Goal: Task Accomplishment & Management: Complete application form

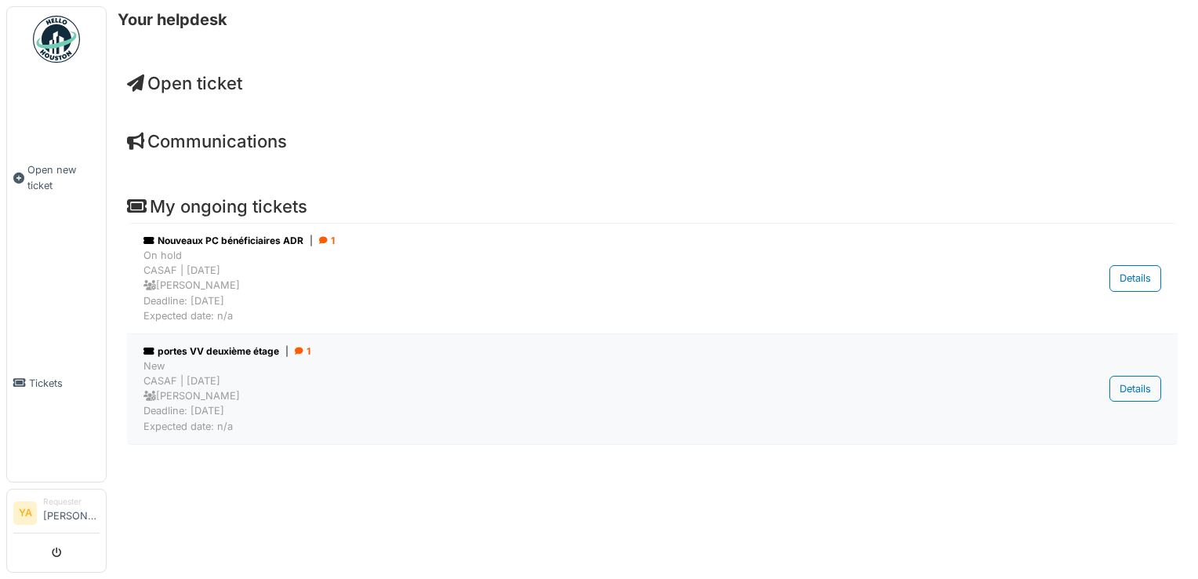
click at [235, 362] on div "New CASAF | 56 day(s) ago Gael Petillion Deadline: 14/08/2025 Expected date: n/a" at bounding box center [572, 395] width 856 height 75
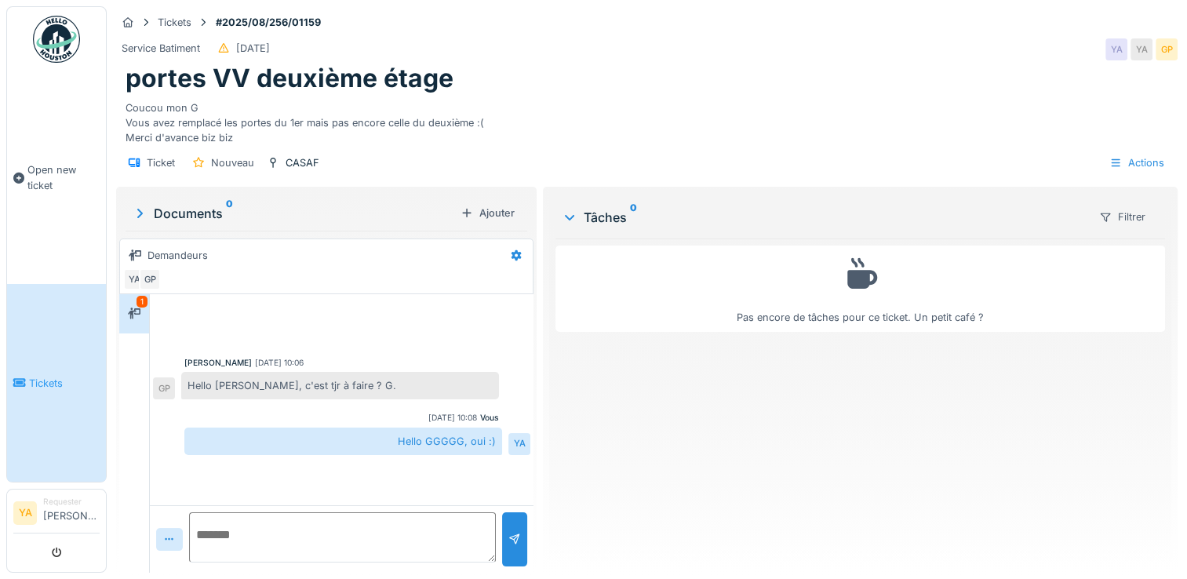
click at [311, 525] on textarea at bounding box center [342, 537] width 307 height 50
type textarea "**********"
click at [508, 535] on div at bounding box center [514, 539] width 13 height 15
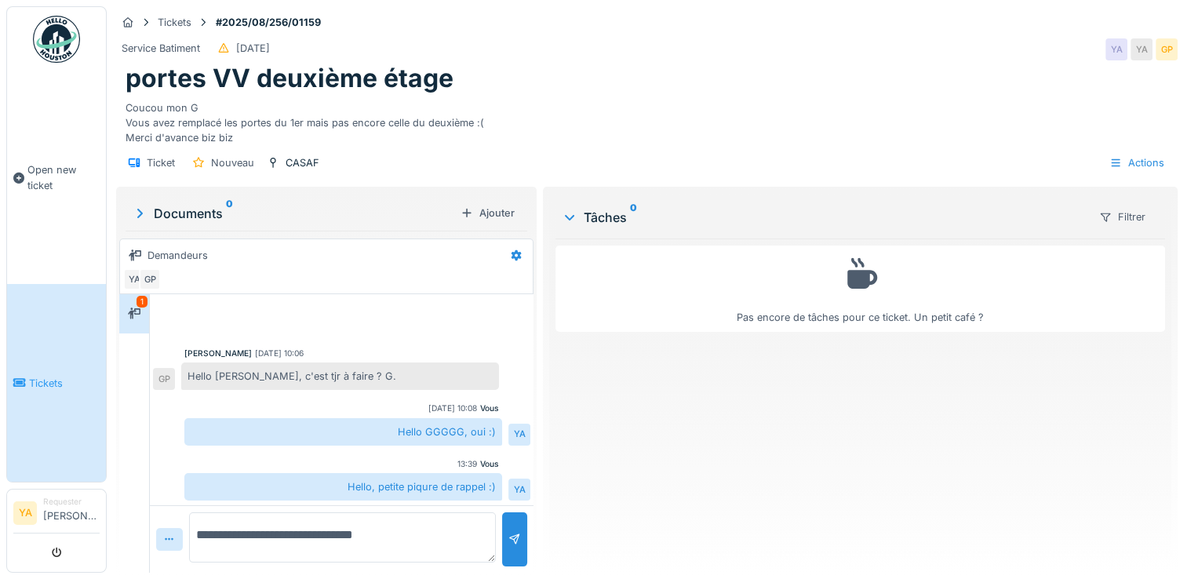
click at [56, 337] on link "Tickets" at bounding box center [56, 383] width 99 height 198
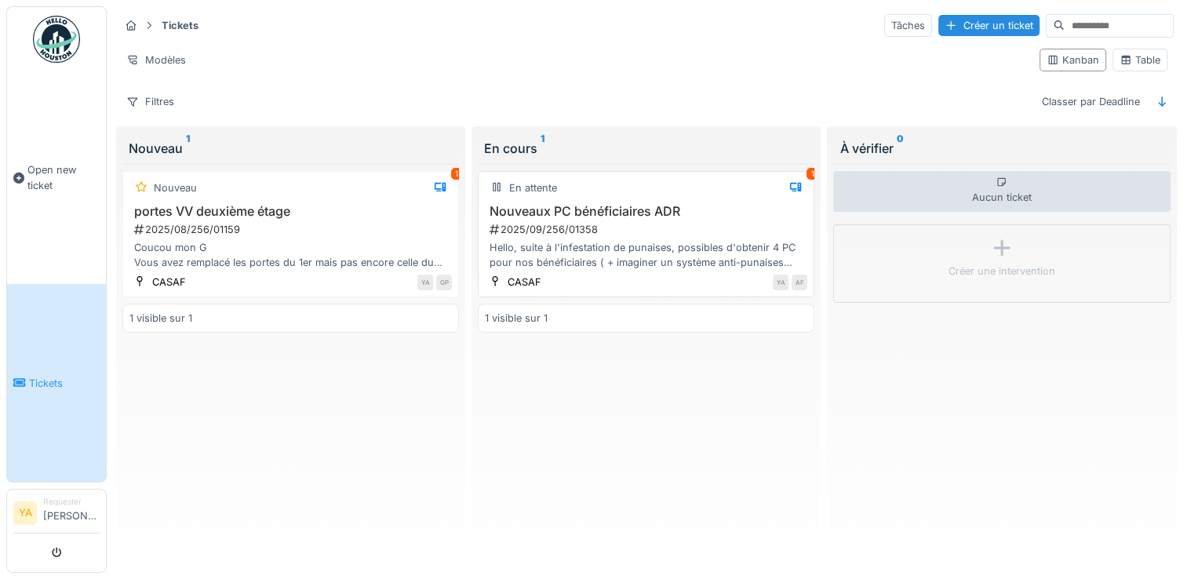
click at [704, 196] on div "En attente 1 Nouveaux PC bénéficiaires ADR 2025/09/256/01358 Hello, suite à l'i…" at bounding box center [646, 234] width 336 height 126
click at [587, 247] on div "Hello, suite à l'infestation de punaises, possibles d'obtenir 4 PC pour nos bén…" at bounding box center [646, 255] width 322 height 30
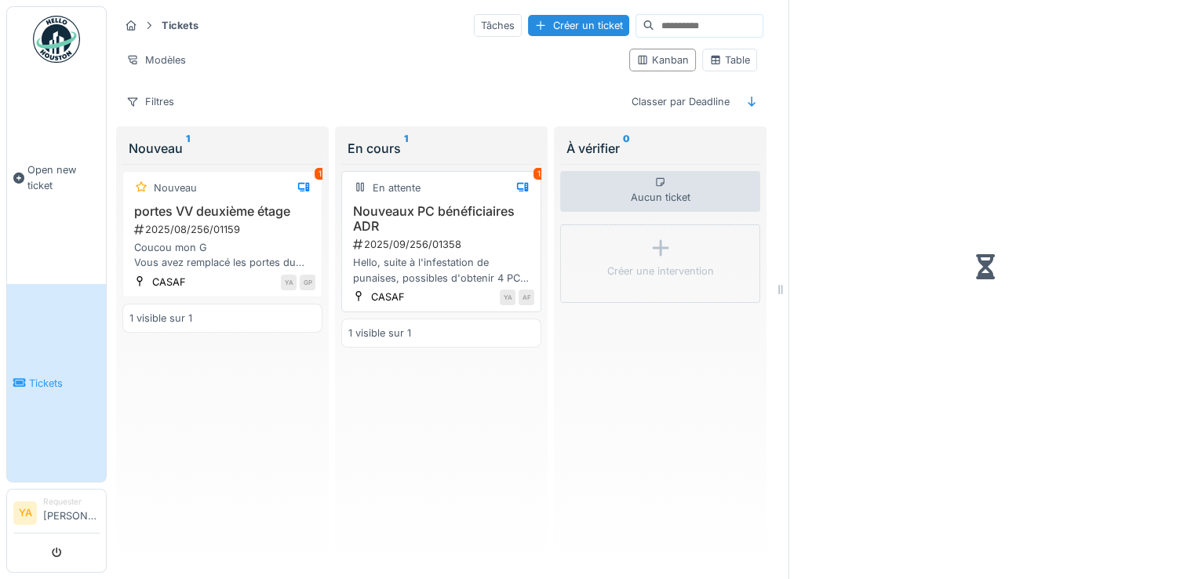
click at [442, 227] on h3 "Nouveaux PC bénéficiaires ADR" at bounding box center [441, 219] width 186 height 30
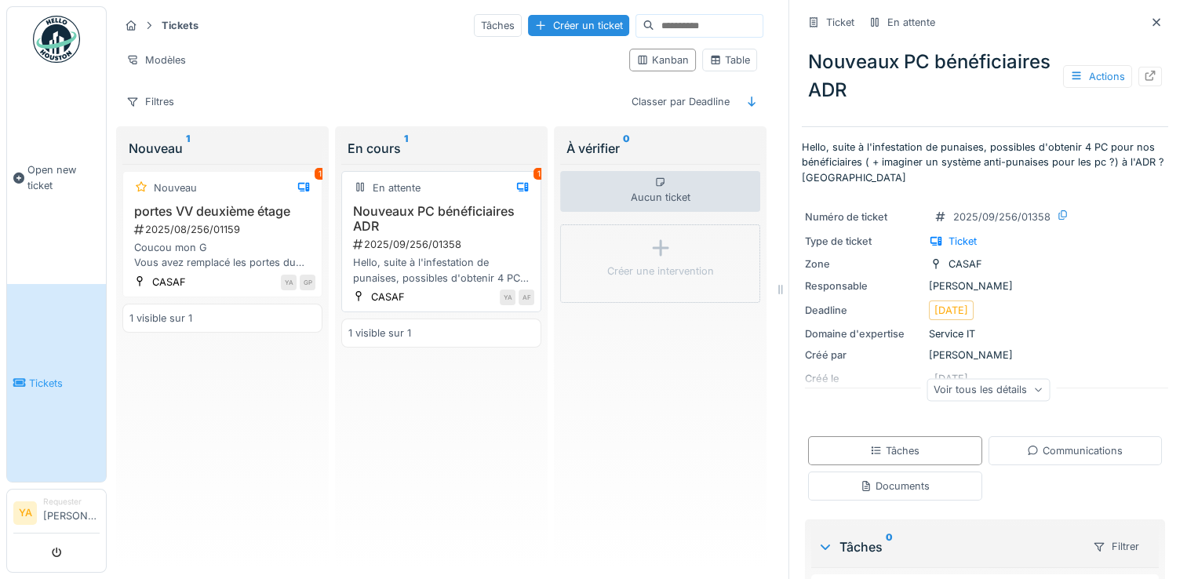
click at [471, 293] on div "YA AF" at bounding box center [473, 297] width 121 height 16
click at [183, 247] on div "Coucou mon G Vous avez remplacé les portes du 1er mais pas encore celle du deux…" at bounding box center [222, 255] width 186 height 30
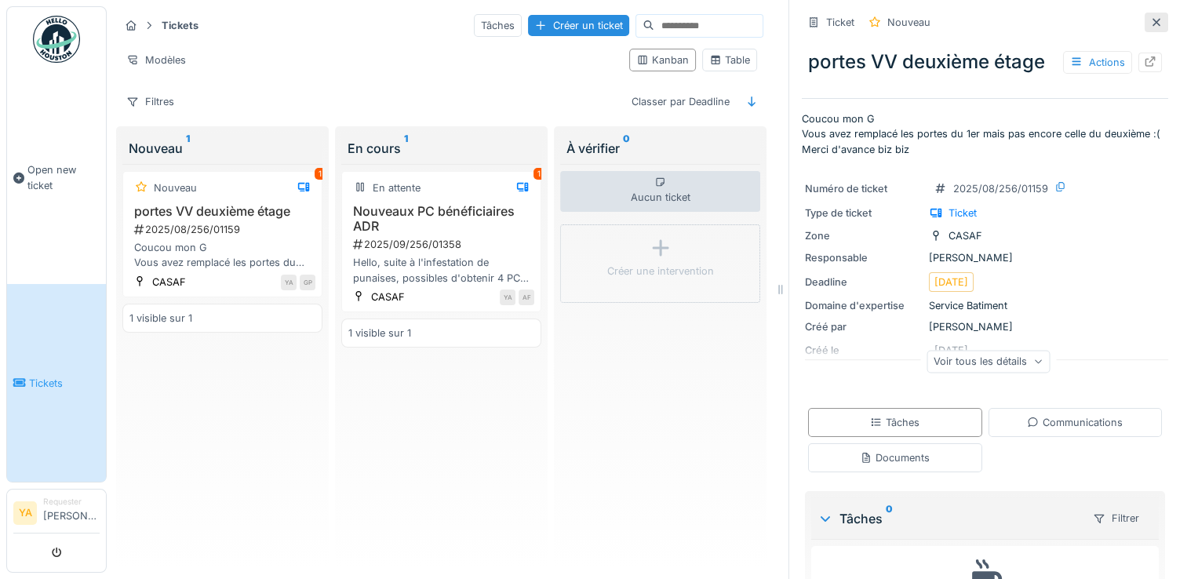
click at [1150, 18] on icon at bounding box center [1156, 22] width 13 height 10
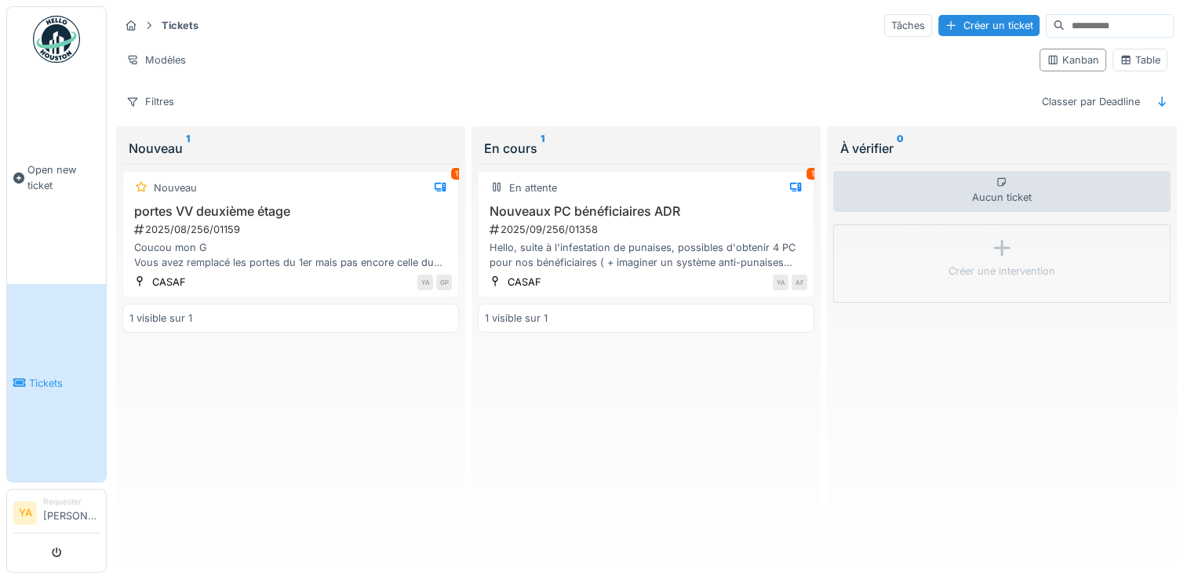
click at [67, 309] on link "Tickets" at bounding box center [56, 383] width 99 height 198
click at [562, 274] on div "YA AF" at bounding box center [678, 282] width 257 height 16
drag, startPoint x: 562, startPoint y: 271, endPoint x: 527, endPoint y: 233, distance: 51.7
click at [527, 233] on div "2025/09/256/01358" at bounding box center [647, 229] width 319 height 15
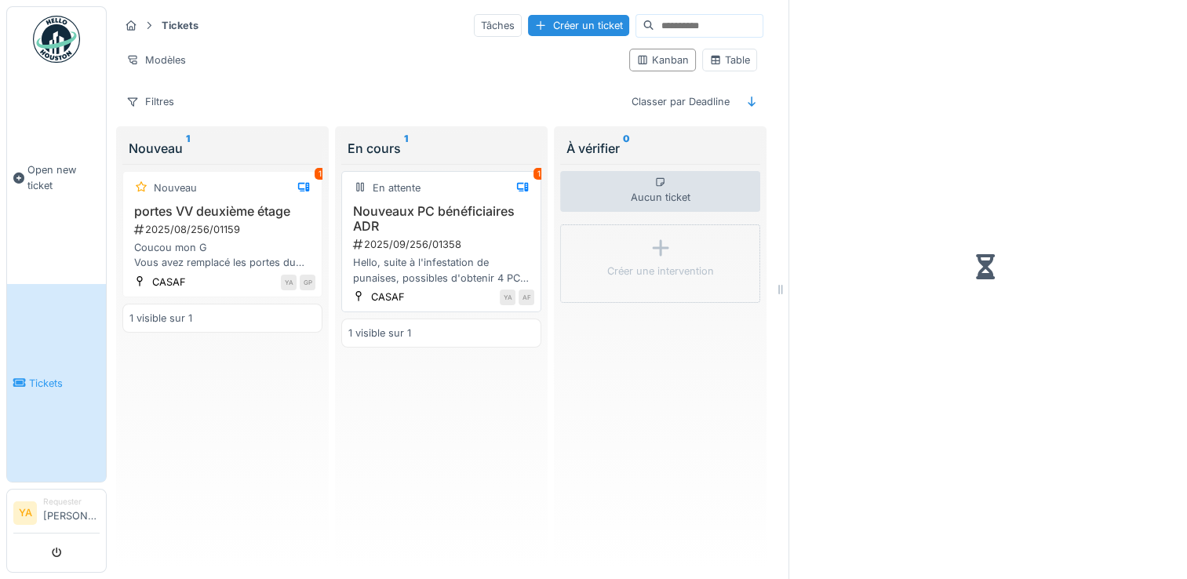
click at [527, 233] on div "En attente 1 Nouveaux PC bénéficiaires ADR 2025/09/256/01358 Hello, suite à l'i…" at bounding box center [441, 241] width 200 height 141
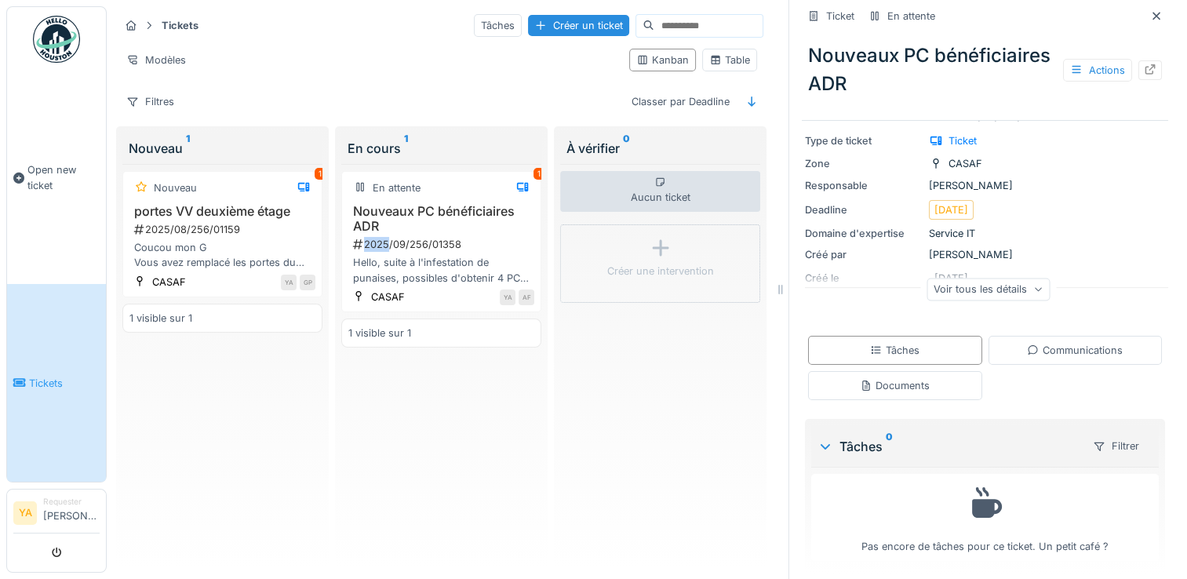
scroll to position [107, 0]
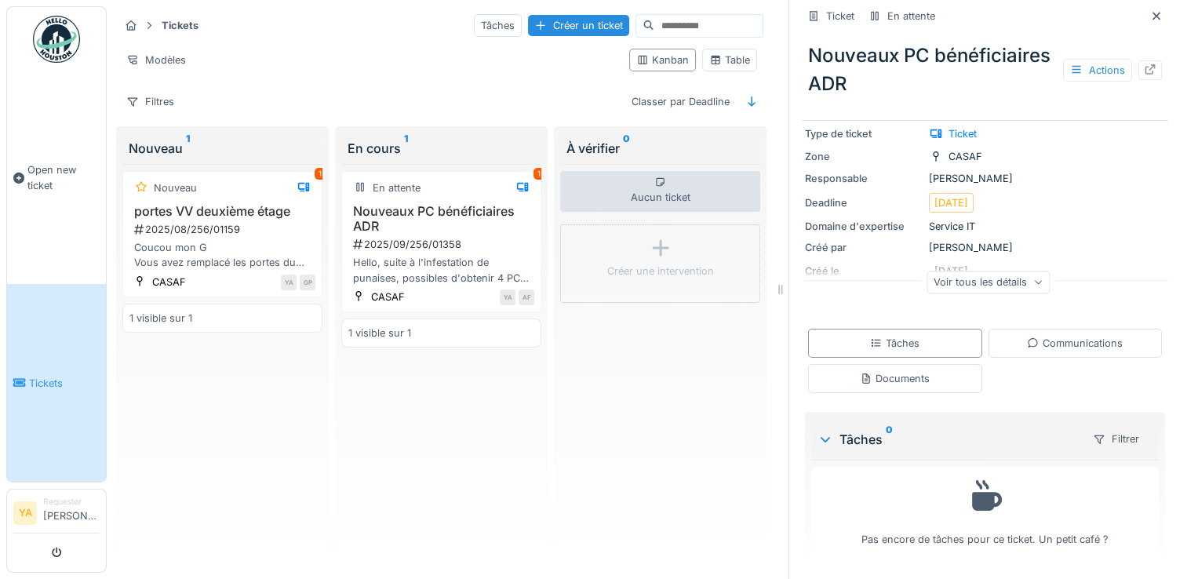
click at [948, 282] on div "Voir tous les détails" at bounding box center [987, 282] width 123 height 23
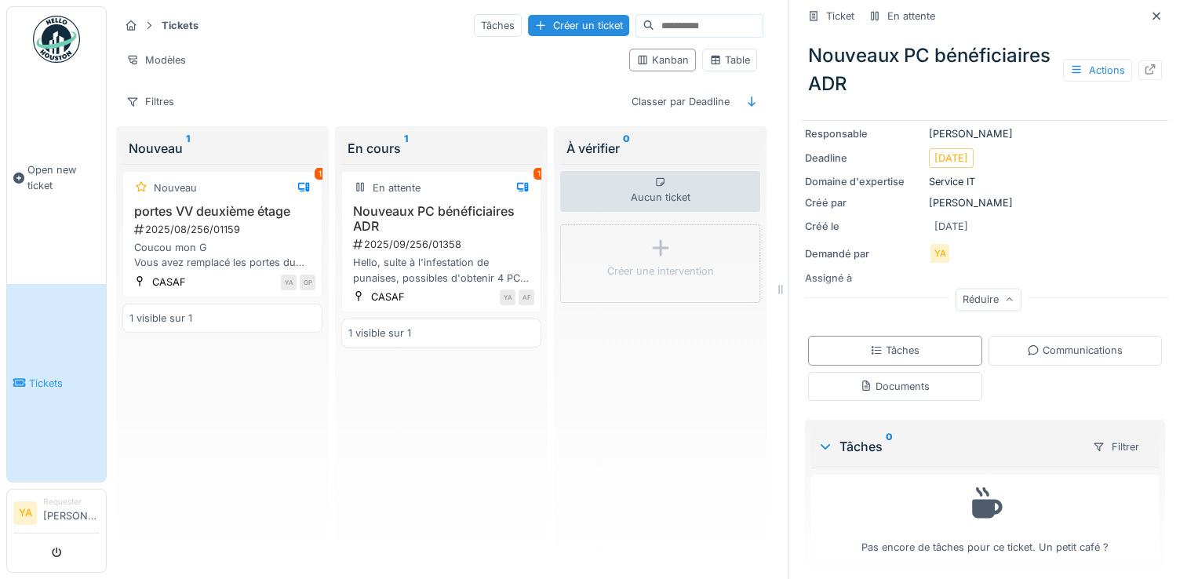
scroll to position [157, 0]
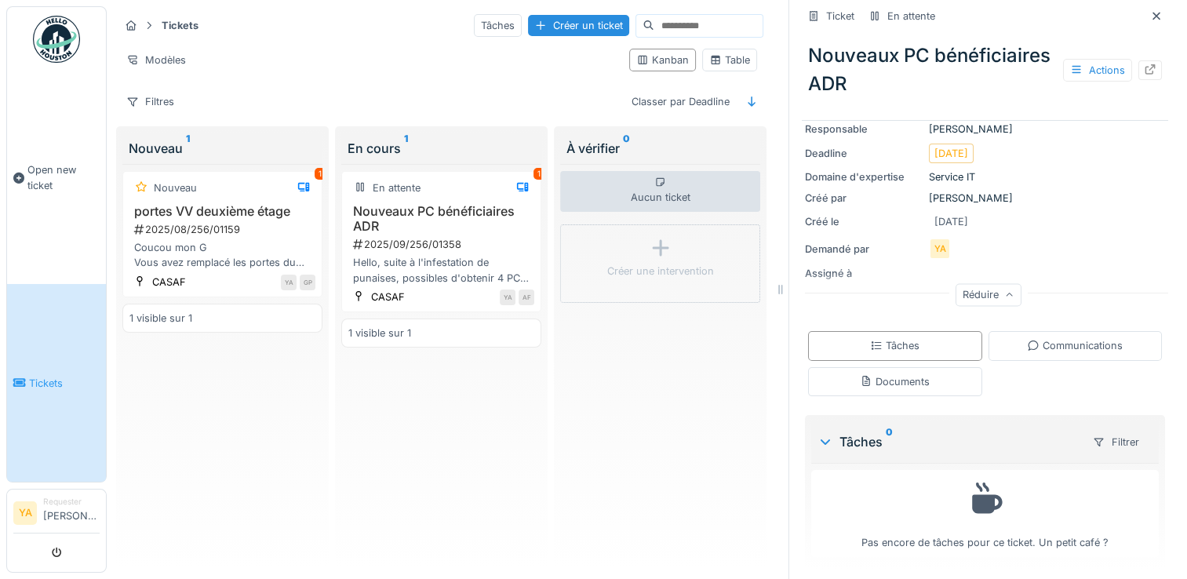
click at [1061, 389] on div "Tâches Communications Documents" at bounding box center [985, 363] width 366 height 77
click at [31, 175] on span "Open new ticket" at bounding box center [63, 177] width 72 height 30
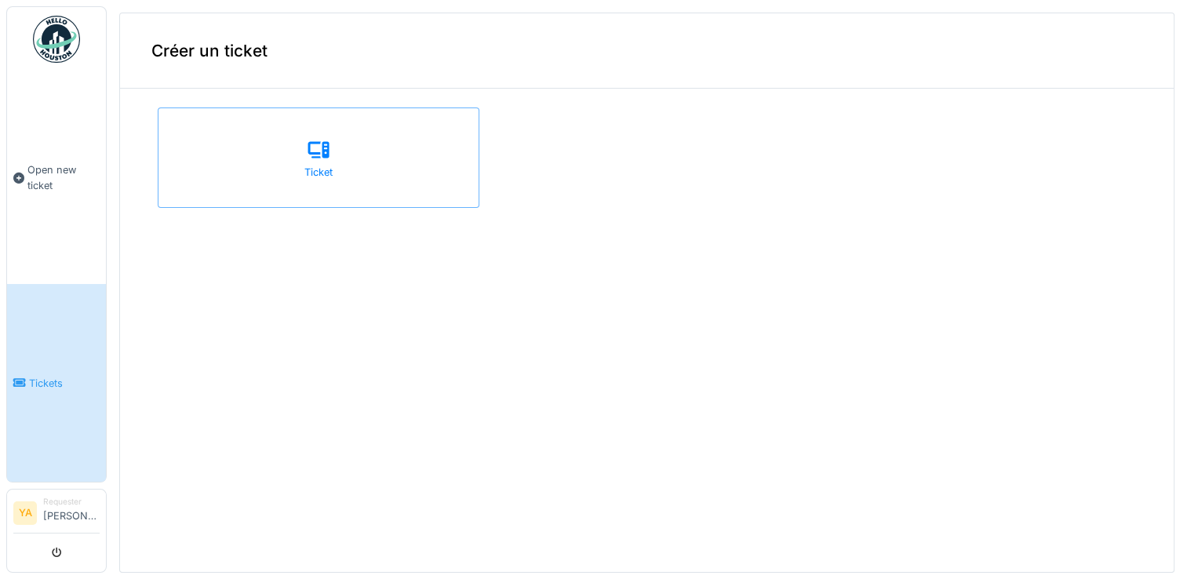
click at [53, 353] on link "Tickets" at bounding box center [56, 383] width 99 height 198
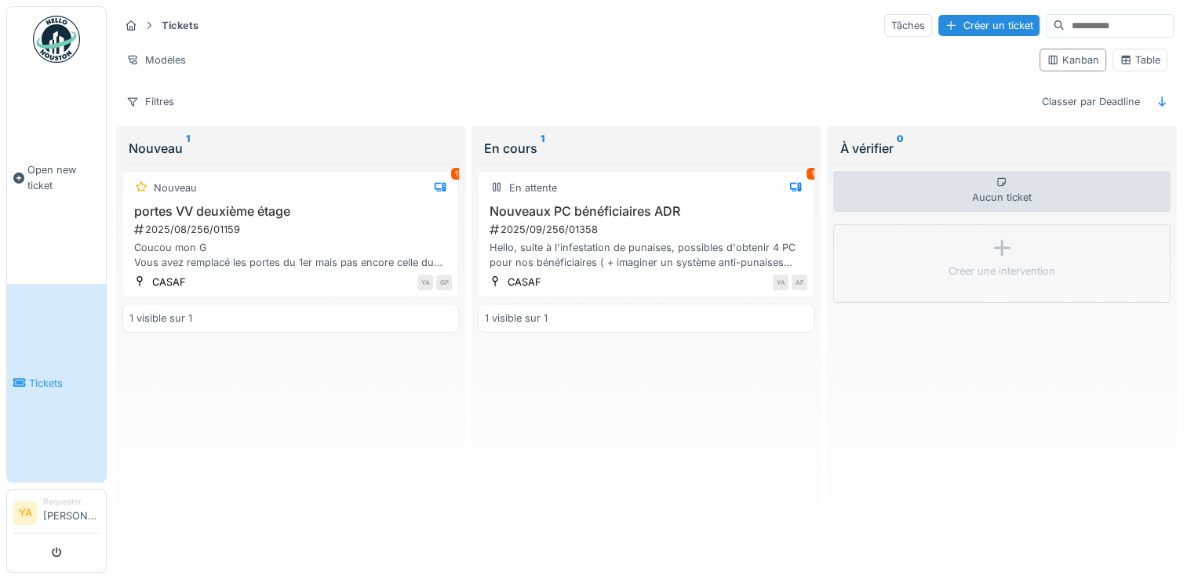
click at [519, 139] on div "En cours 1" at bounding box center [646, 148] width 324 height 19
click at [493, 184] on icon at bounding box center [497, 187] width 8 height 9
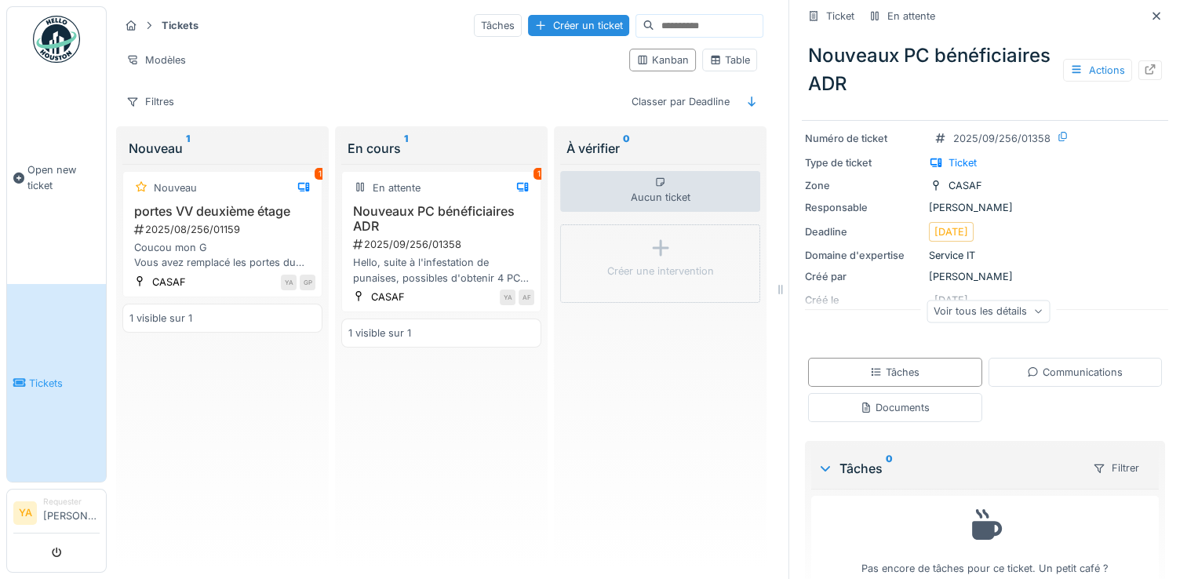
scroll to position [107, 0]
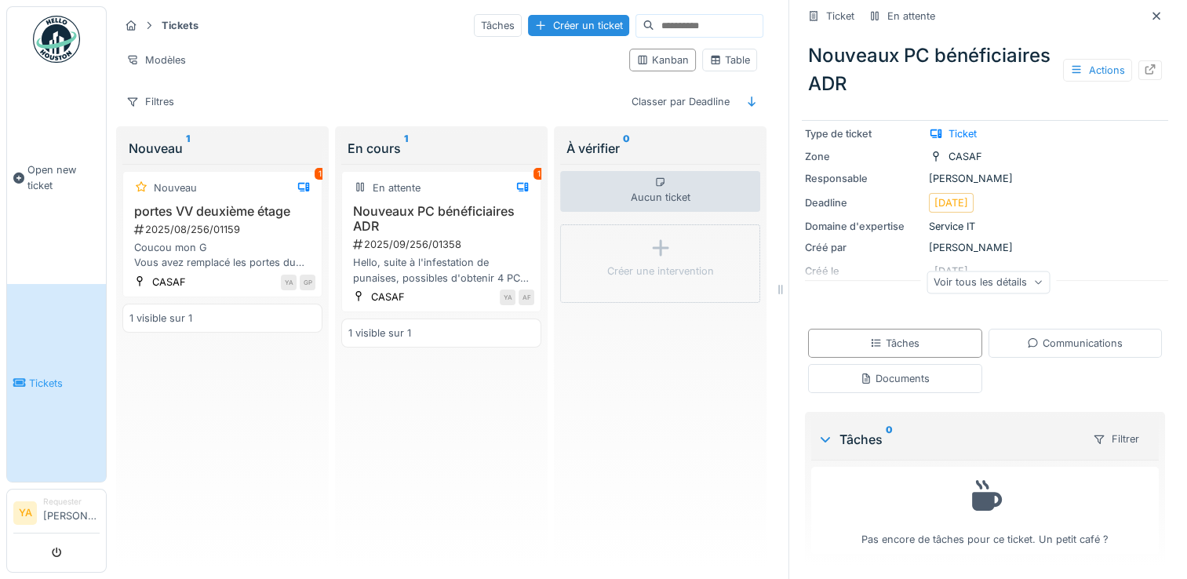
click at [954, 281] on div "Voir tous les détails" at bounding box center [987, 282] width 123 height 23
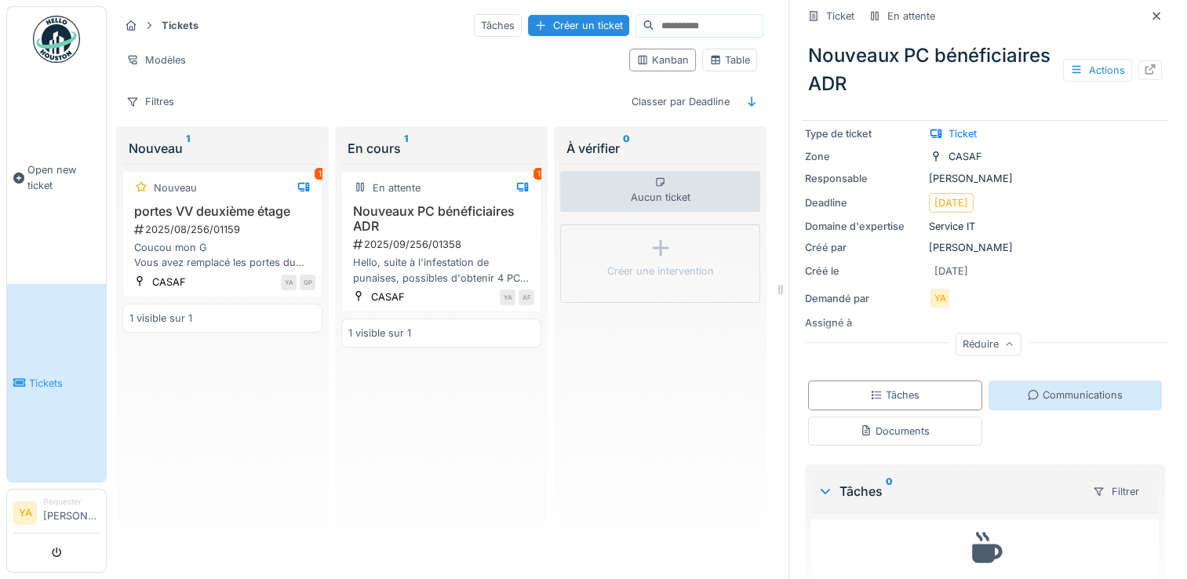
click at [1035, 391] on div "Communications" at bounding box center [1075, 394] width 96 height 15
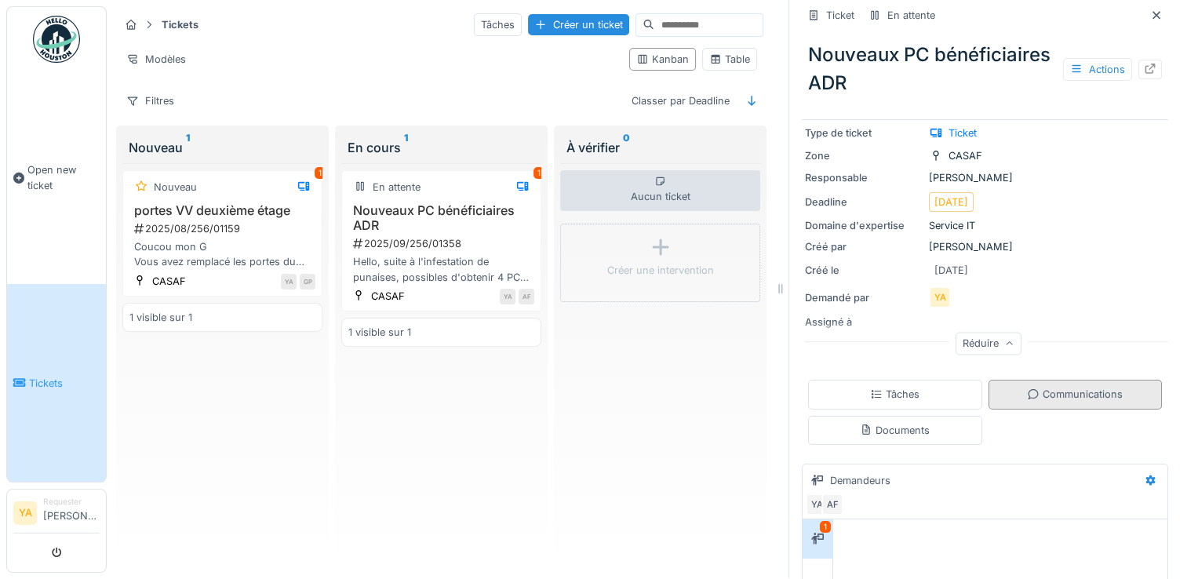
scroll to position [157, 0]
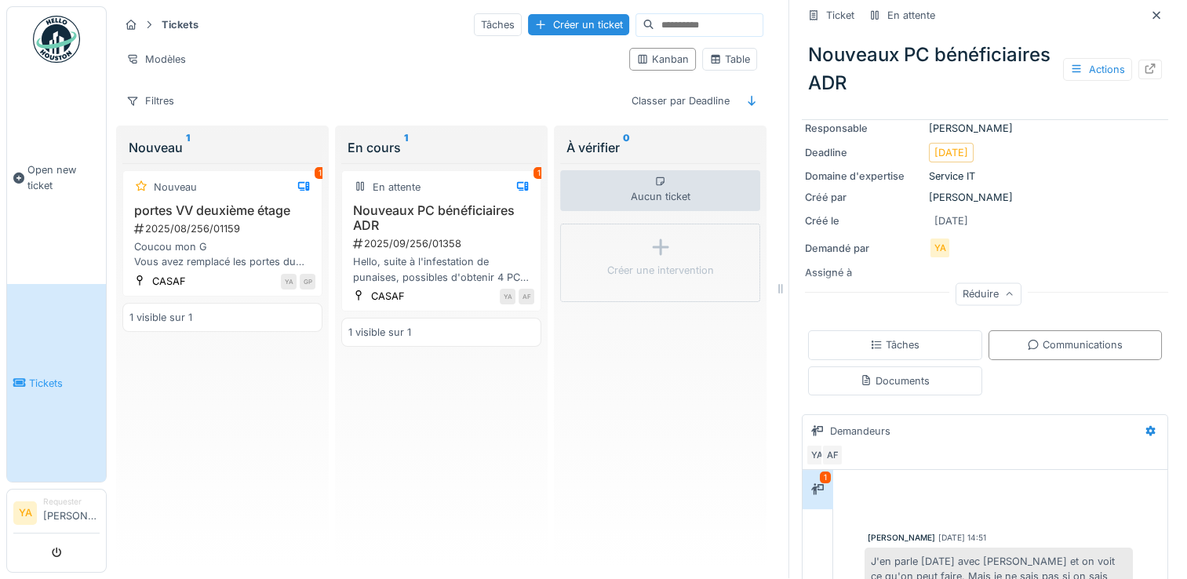
click at [838, 479] on div at bounding box center [1000, 499] width 328 height 40
click at [841, 479] on div at bounding box center [1000, 499] width 328 height 40
click at [1154, 384] on div "Ticket En attente Nouveaux PC bénéficiaires ADR Actions Hello, suite à l'infest…" at bounding box center [984, 288] width 392 height 579
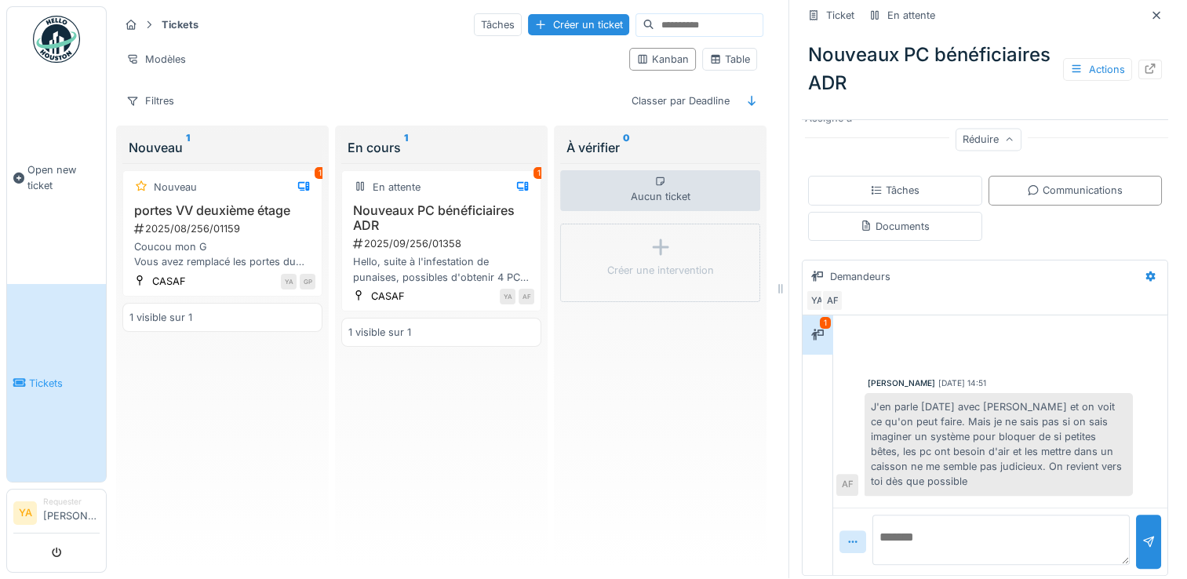
click at [1001, 532] on textarea at bounding box center [1000, 539] width 257 height 50
type textarea "**********"
click at [1142, 534] on div at bounding box center [1148, 541] width 13 height 15
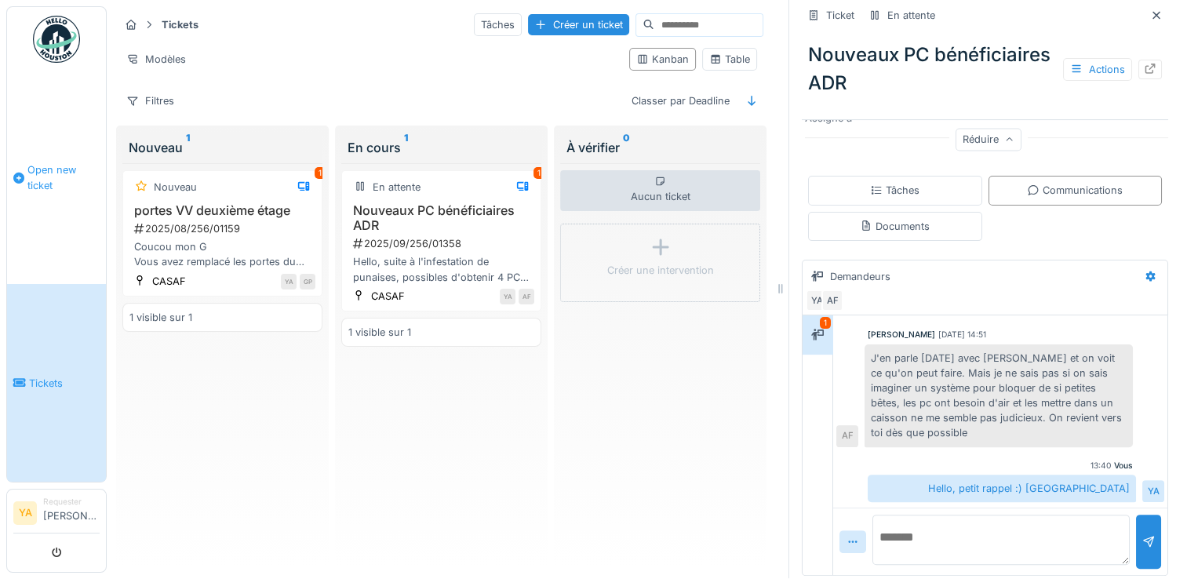
click at [31, 144] on link "Open new ticket" at bounding box center [56, 177] width 99 height 213
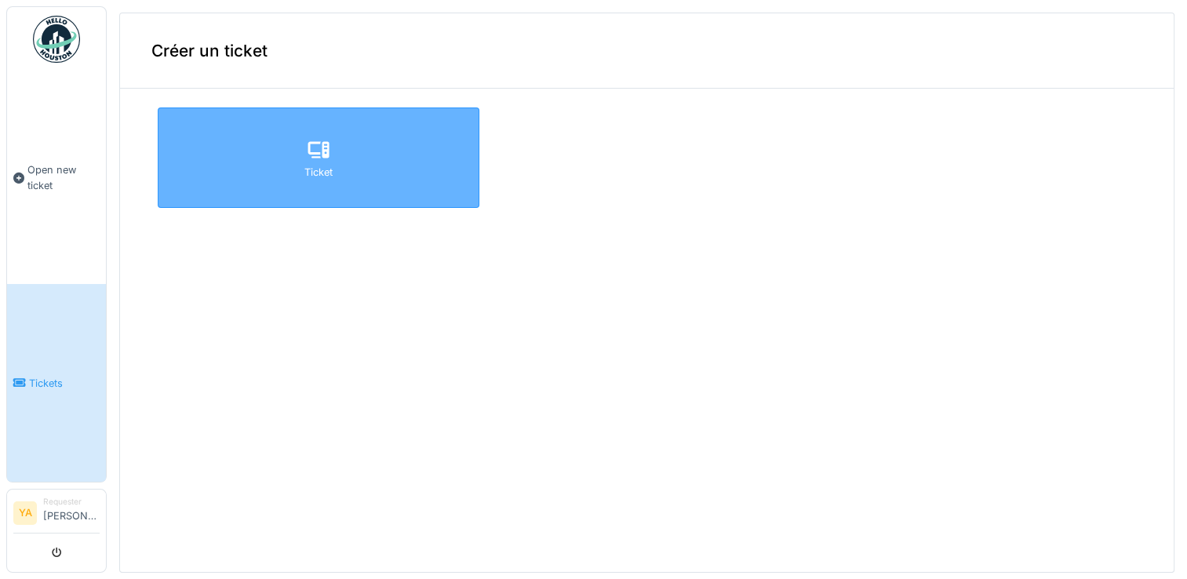
click at [238, 166] on div "Ticket" at bounding box center [319, 157] width 322 height 100
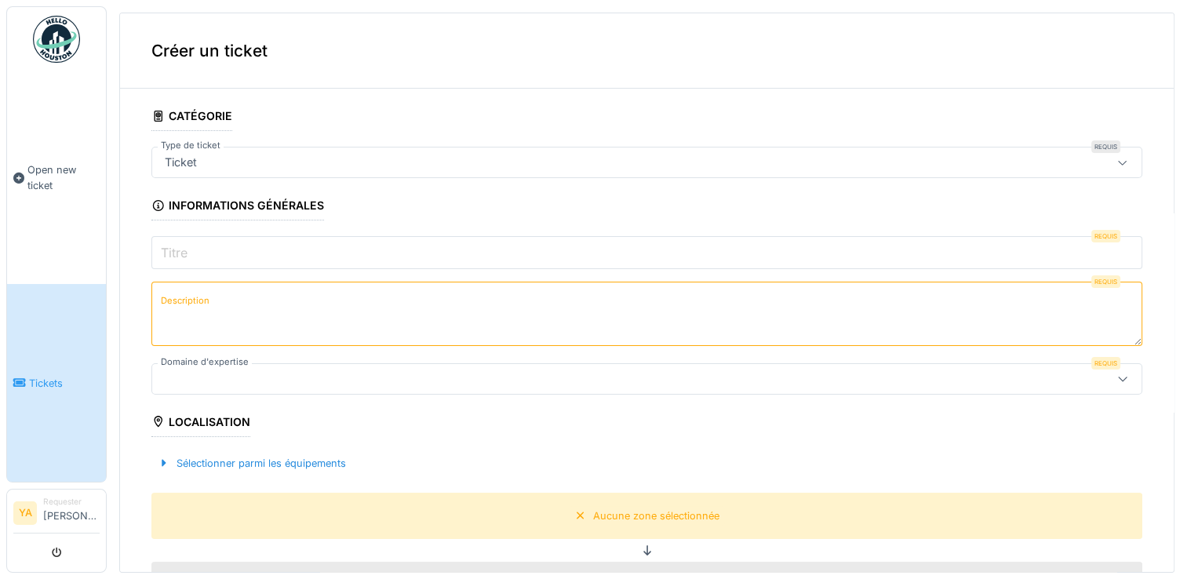
click at [185, 253] on label "Titre" at bounding box center [174, 252] width 33 height 19
click at [185, 253] on input "Titre" at bounding box center [646, 252] width 991 height 33
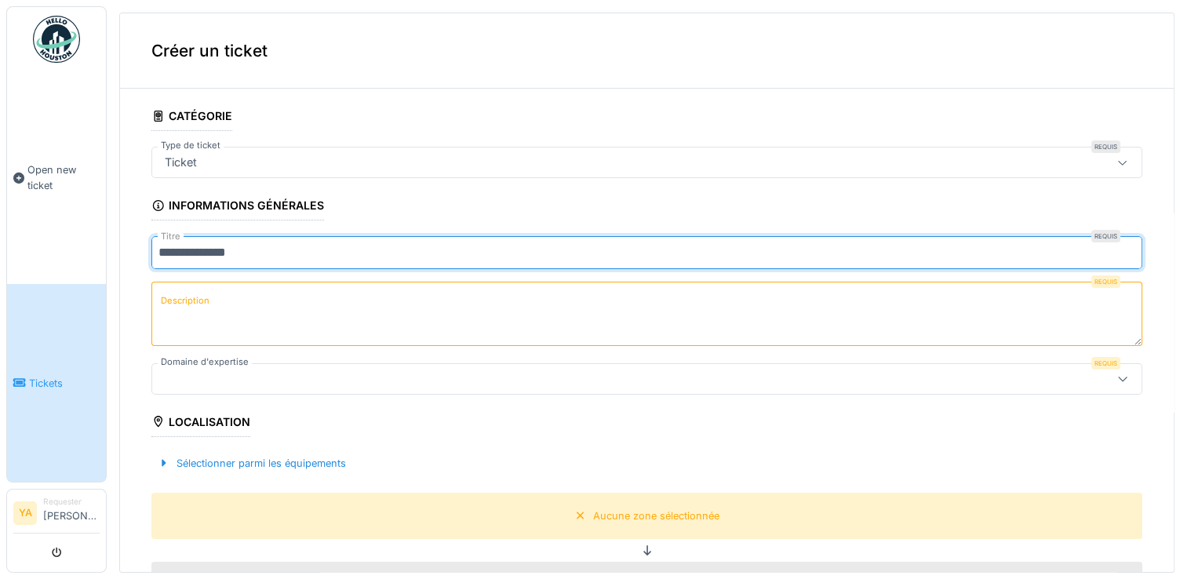
type input "**********"
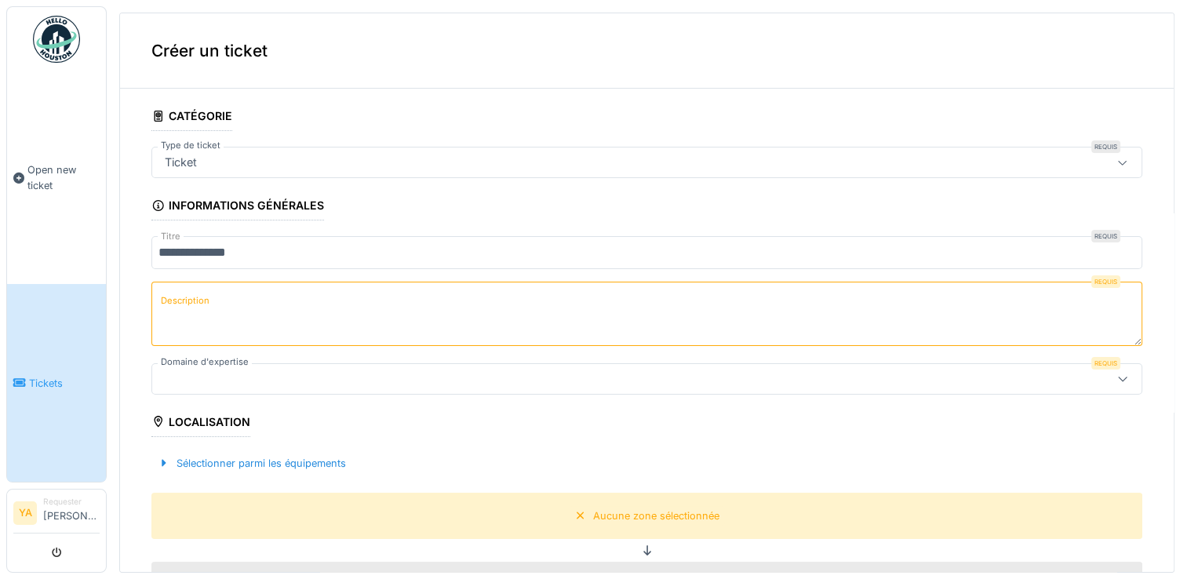
click at [192, 291] on label "Description" at bounding box center [185, 301] width 55 height 20
click at [192, 291] on textarea "Description" at bounding box center [646, 314] width 991 height 64
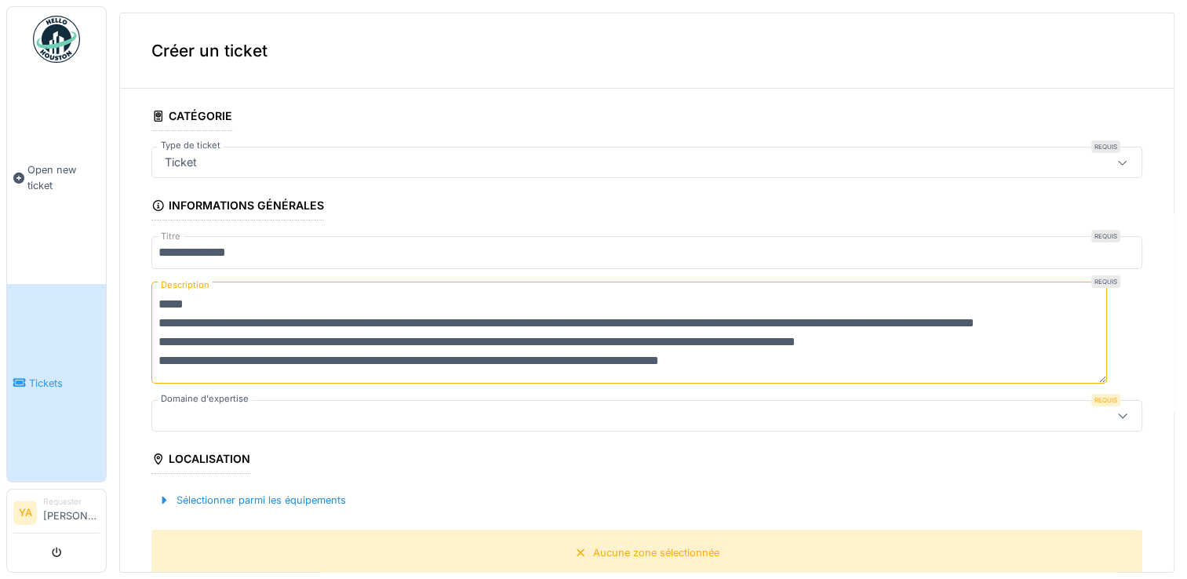
scroll to position [19, 0]
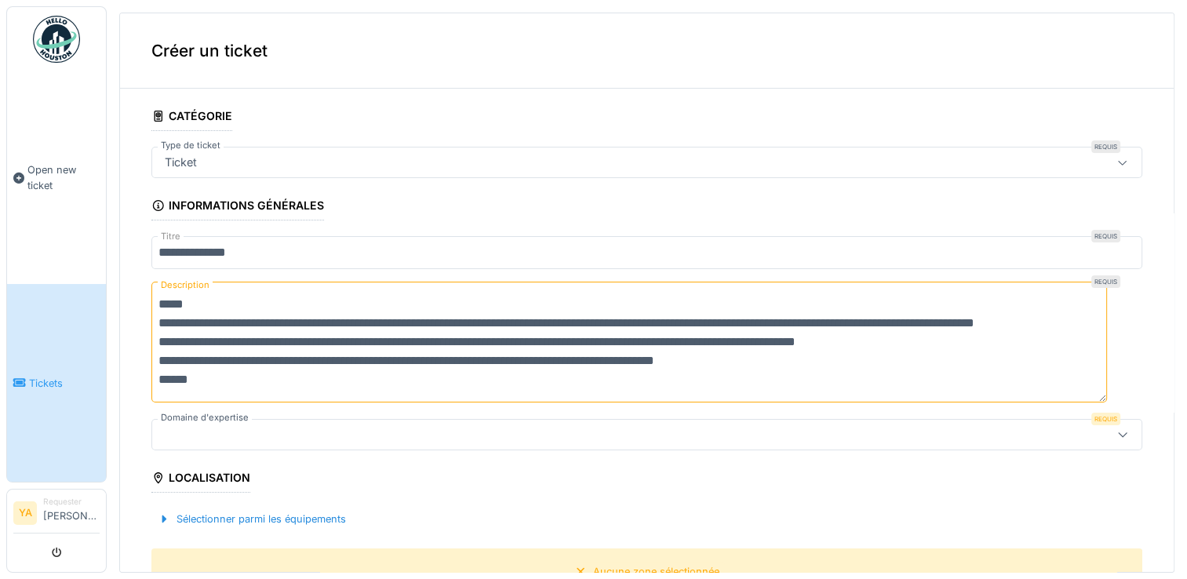
click at [762, 357] on textarea "**********" at bounding box center [628, 342] width 955 height 121
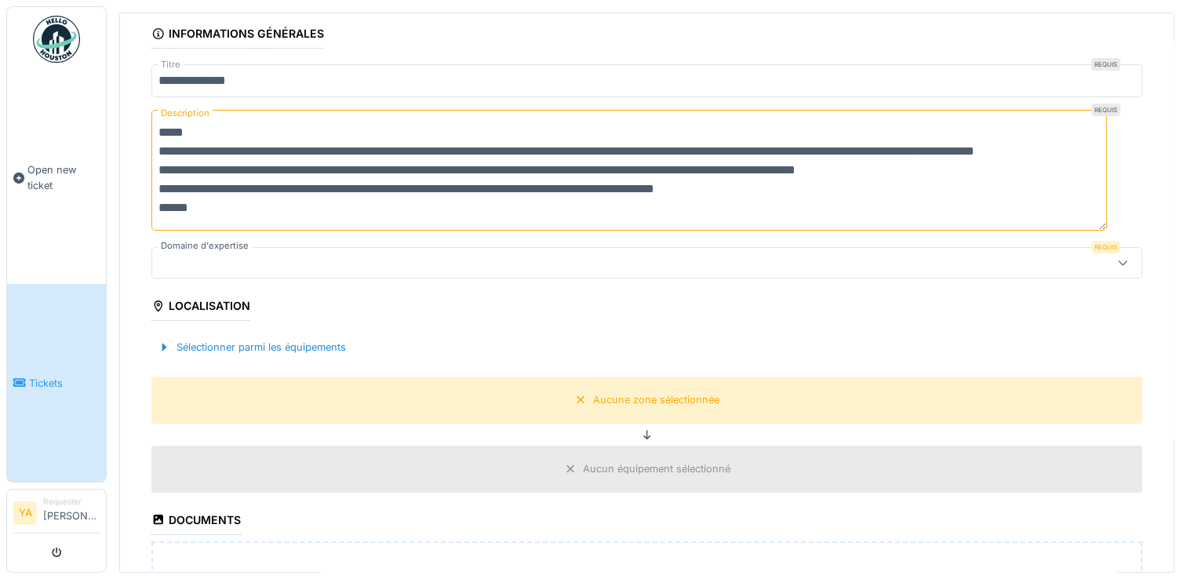
type textarea "**********"
drag, startPoint x: 1167, startPoint y: 287, endPoint x: 1167, endPoint y: 354, distance: 66.7
click at [1167, 354] on div "**********" at bounding box center [647, 286] width 1080 height 573
click at [678, 396] on div "Aucune zone sélectionnée" at bounding box center [656, 399] width 126 height 15
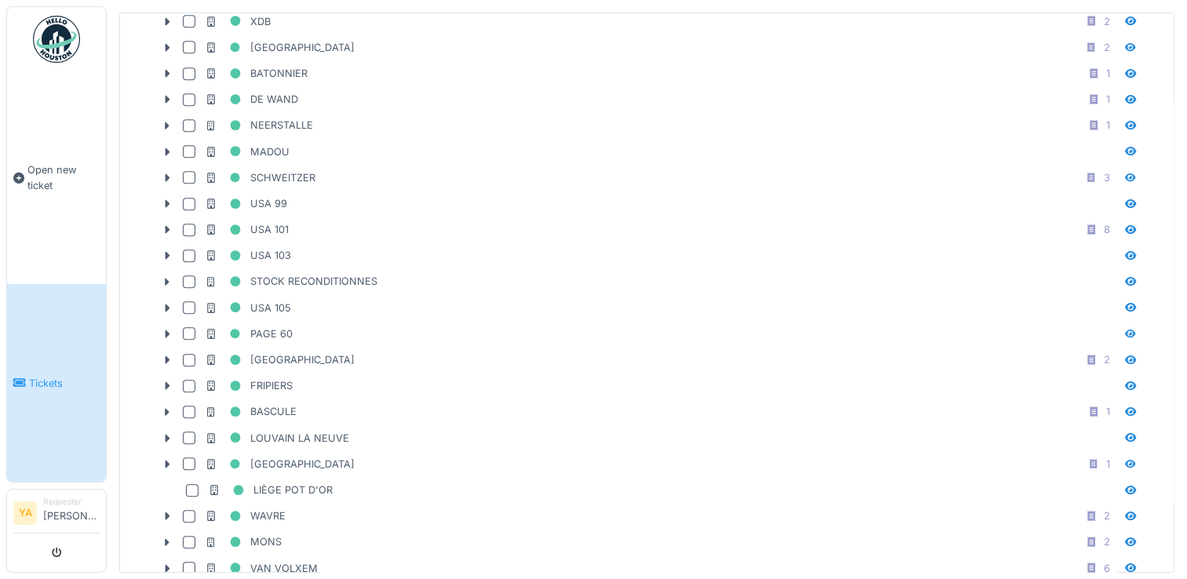
scroll to position [1138, 0]
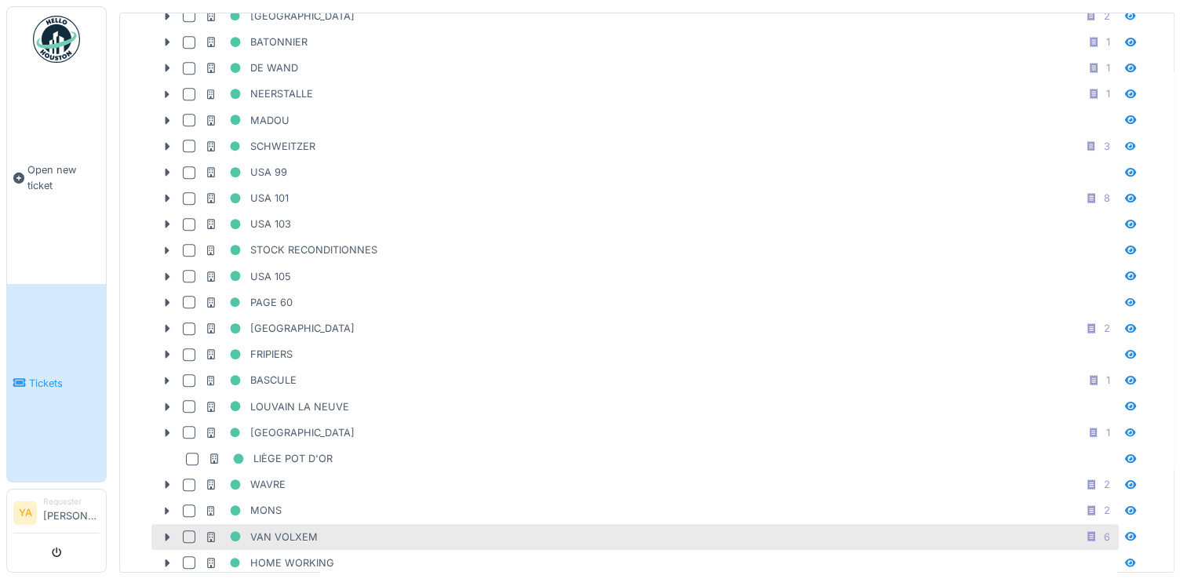
click at [188, 530] on div at bounding box center [189, 536] width 13 height 13
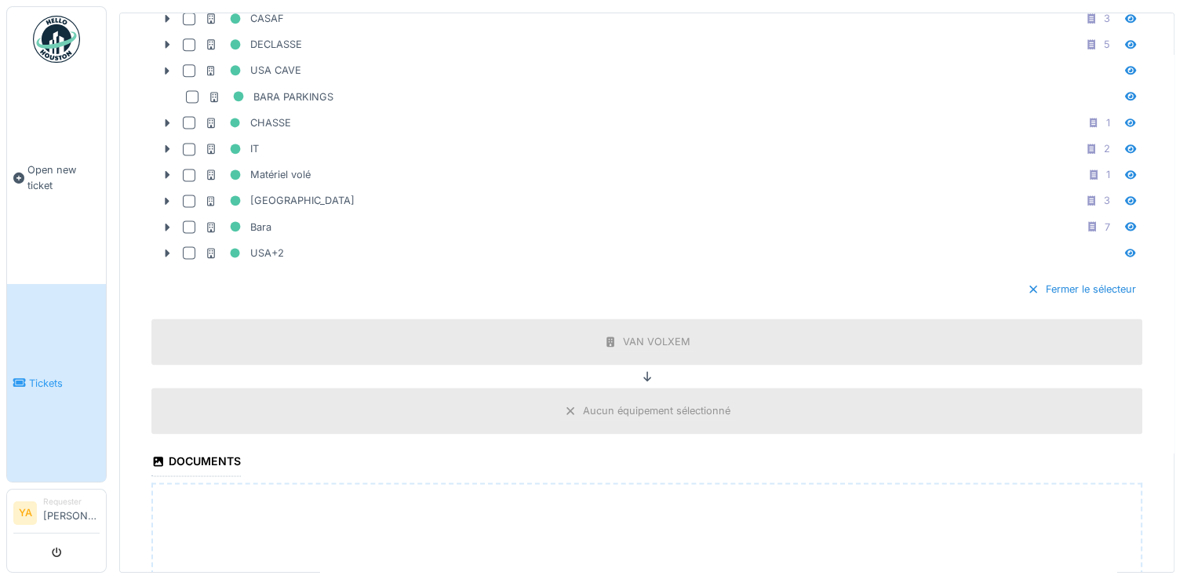
scroll to position [2373, 0]
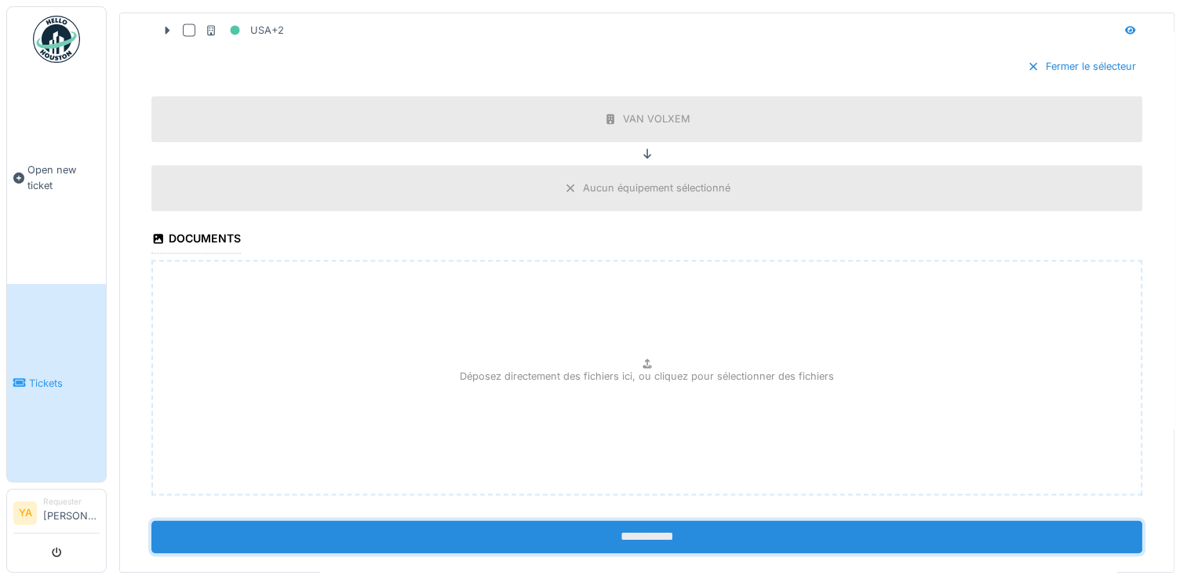
click at [638, 520] on input "**********" at bounding box center [646, 536] width 991 height 33
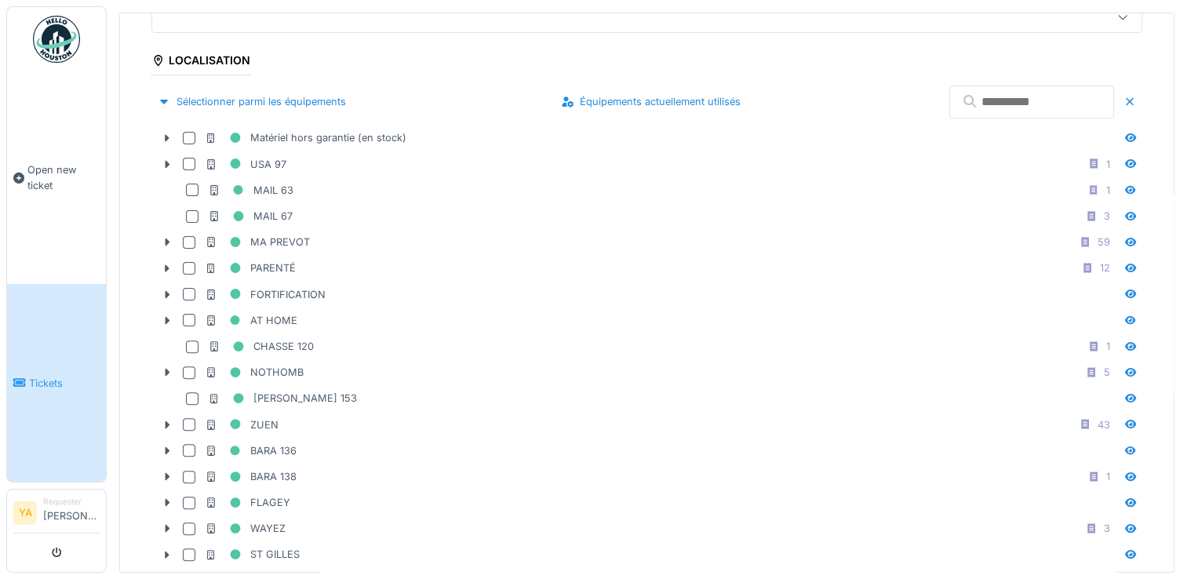
scroll to position [0, 0]
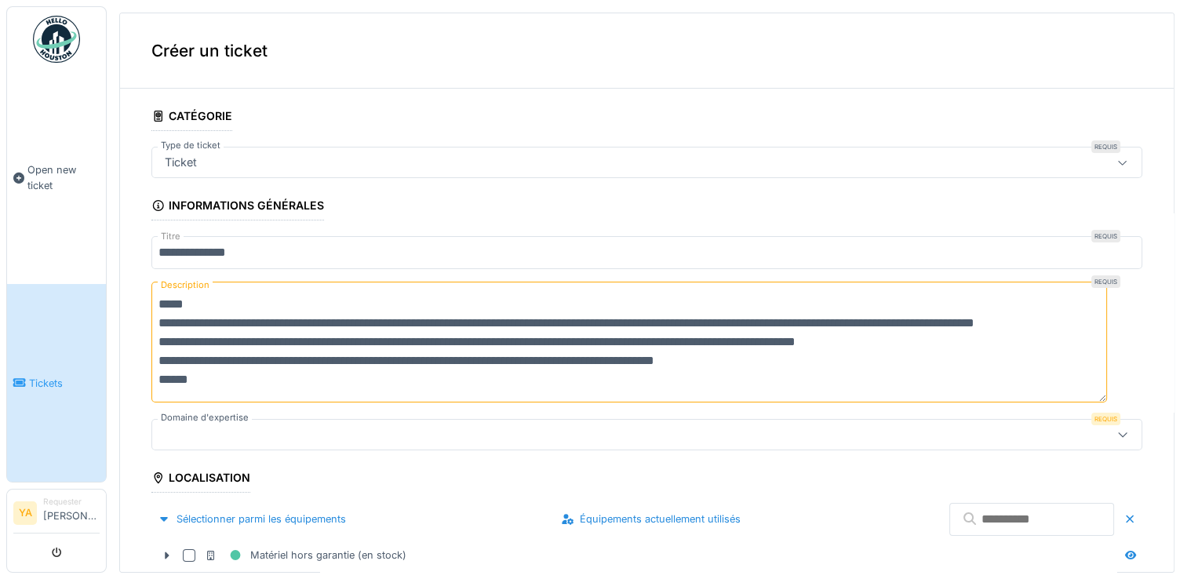
click at [1116, 441] on div at bounding box center [1122, 434] width 13 height 15
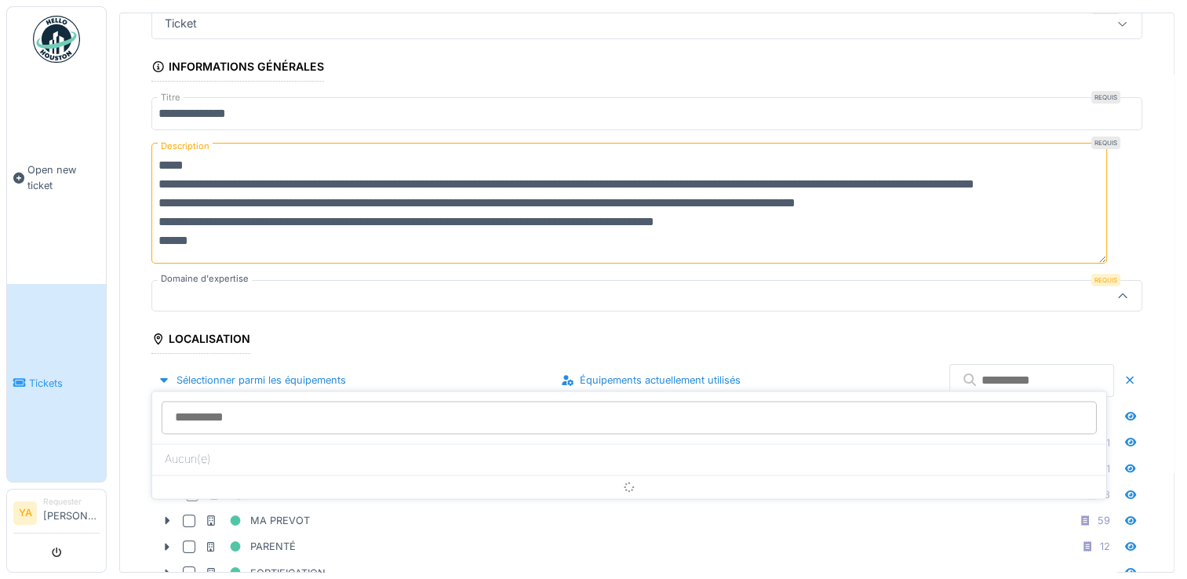
scroll to position [140, 0]
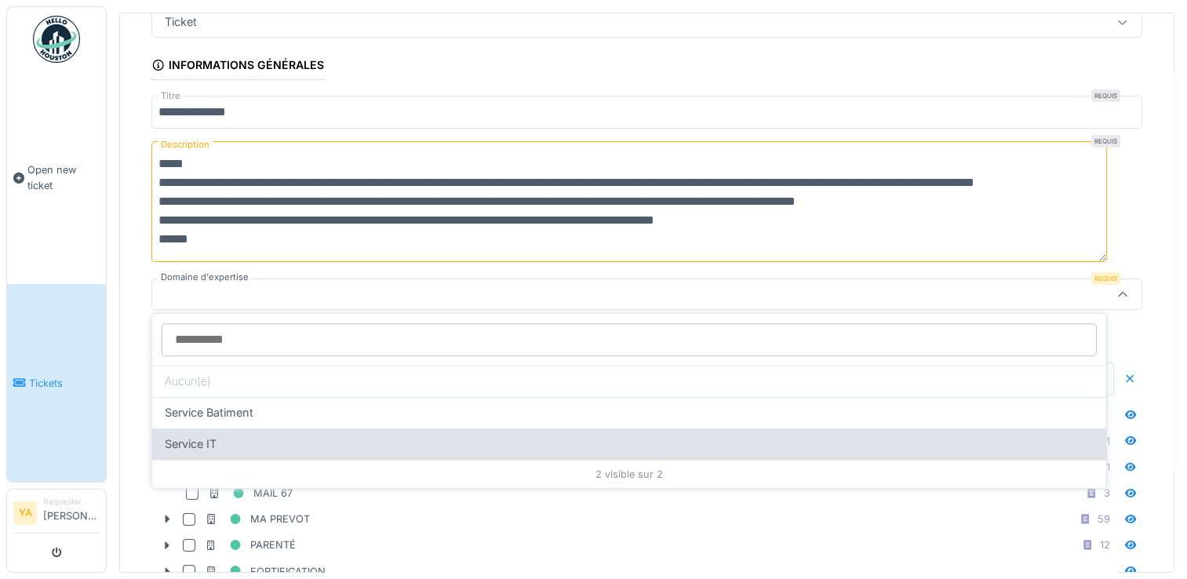
click at [226, 449] on div "Service IT" at bounding box center [629, 443] width 954 height 31
type input "***"
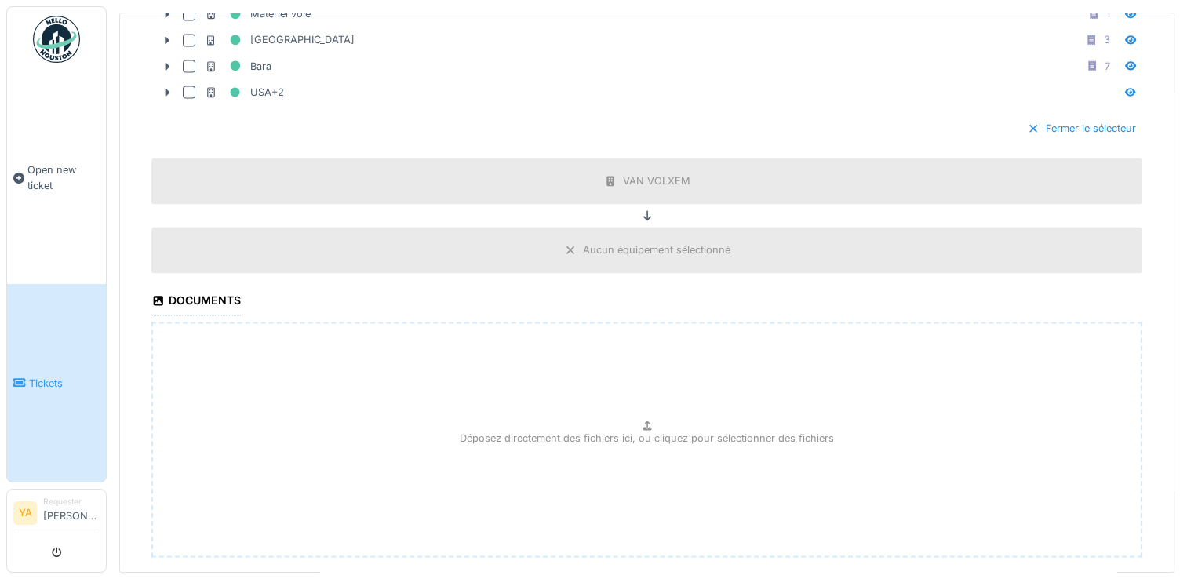
scroll to position [2329, 0]
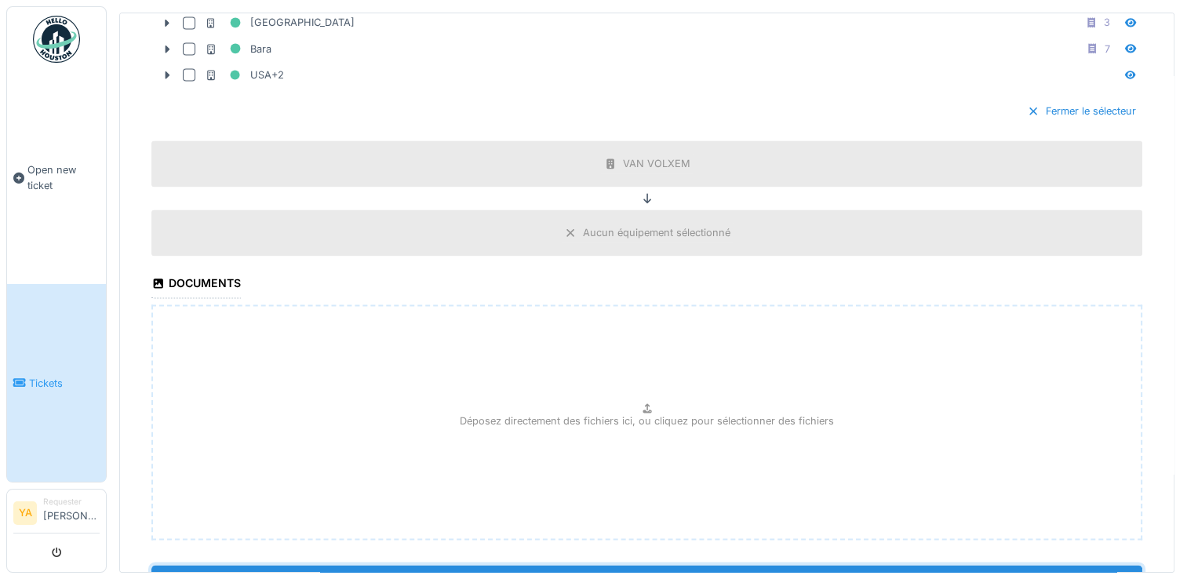
click at [699, 565] on input "**********" at bounding box center [646, 581] width 991 height 33
